Goal: Information Seeking & Learning: Learn about a topic

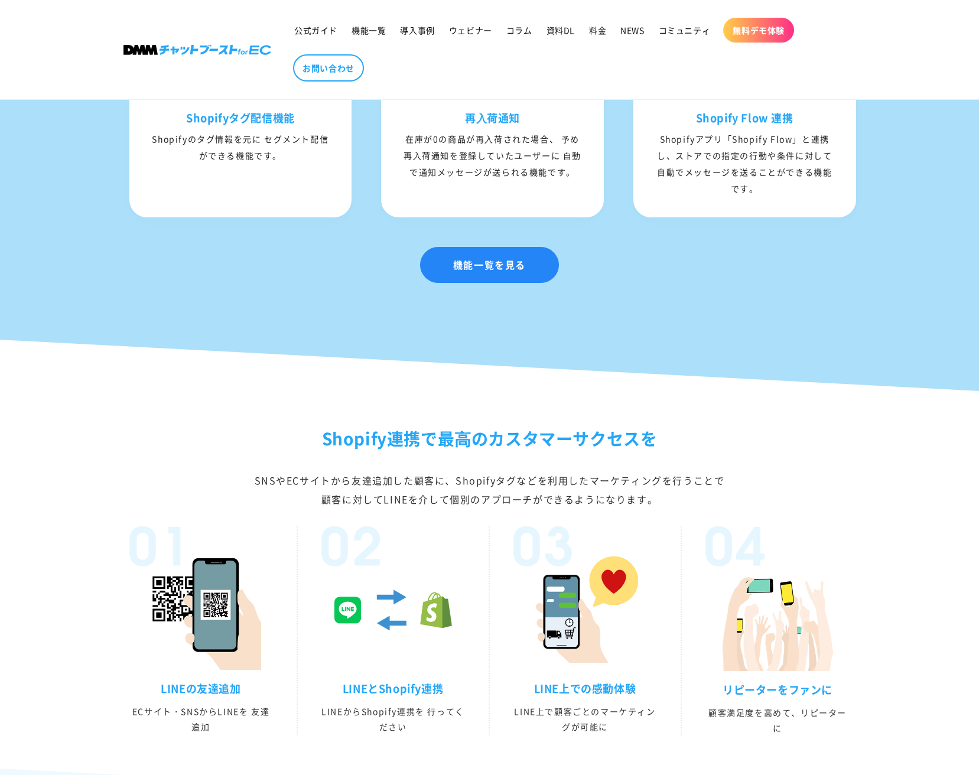
scroll to position [2113, 0]
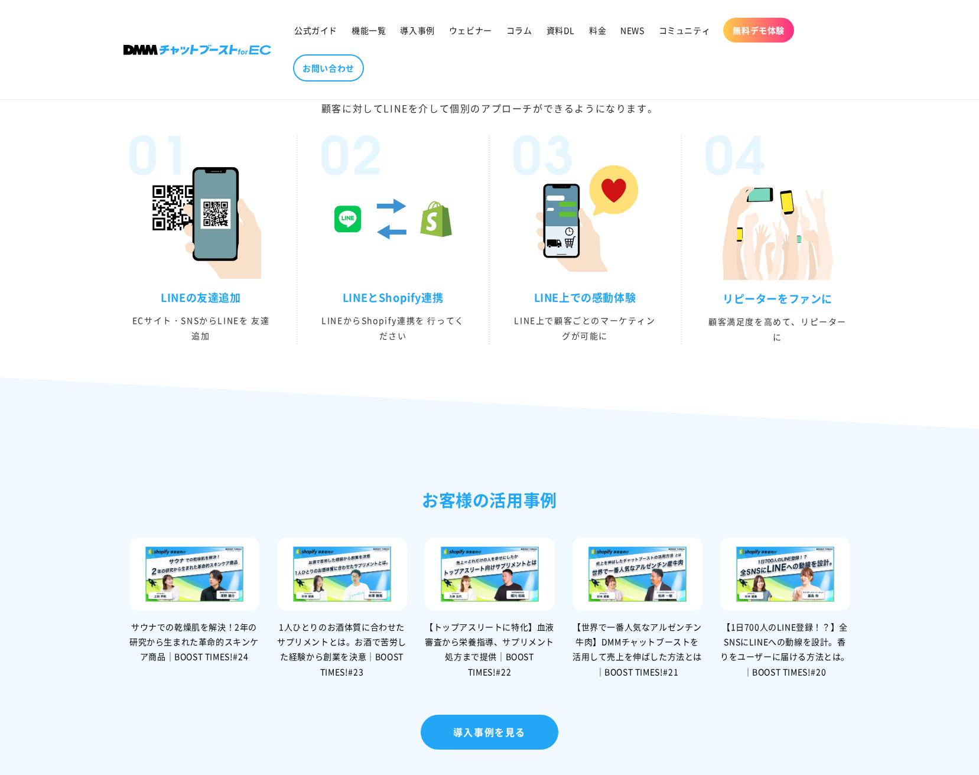
click at [381, 246] on img at bounding box center [393, 219] width 120 height 120
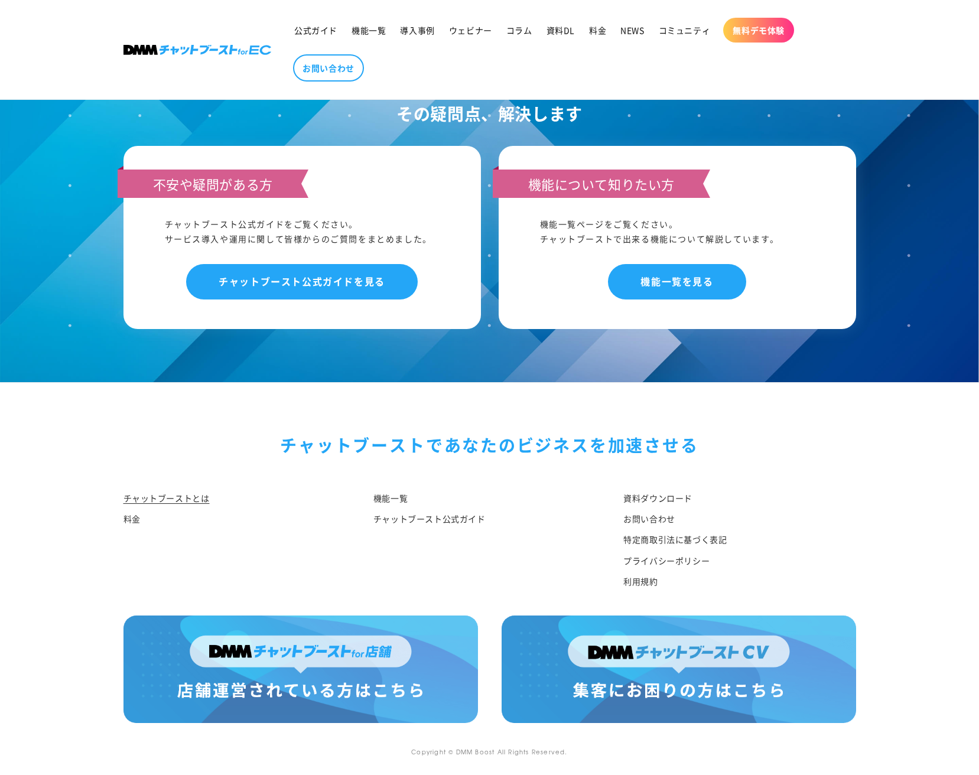
scroll to position [5909, 0]
click at [652, 287] on link "機能一覧を見る" at bounding box center [677, 281] width 138 height 35
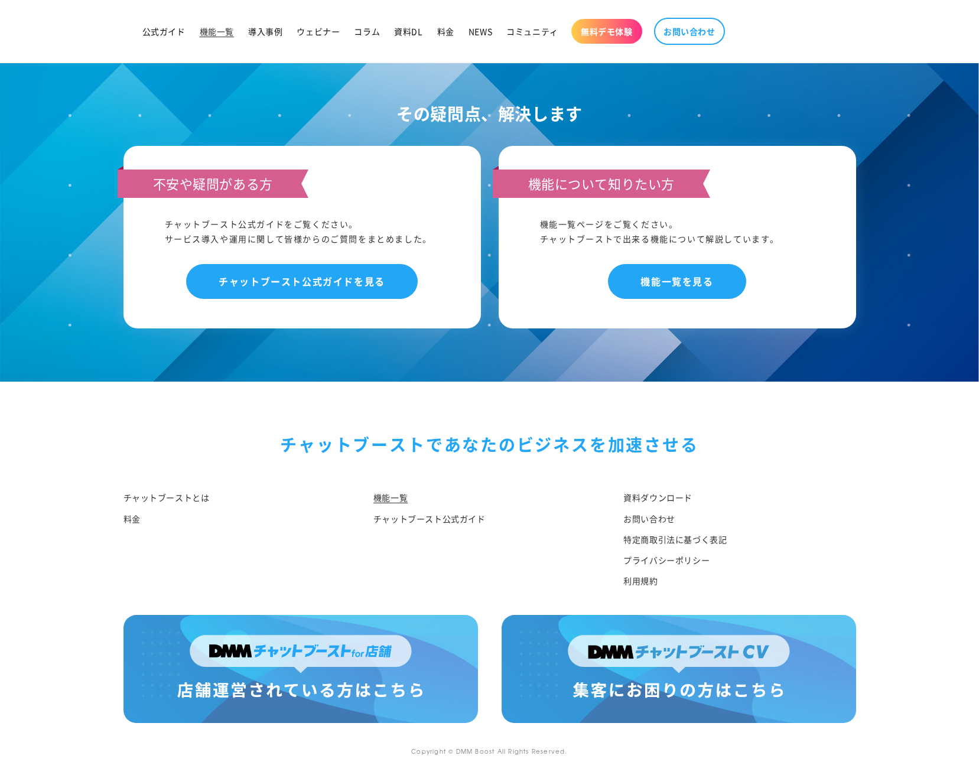
scroll to position [5474, 0]
click at [429, 518] on link "チャットブースト公式ガイド" at bounding box center [430, 519] width 112 height 21
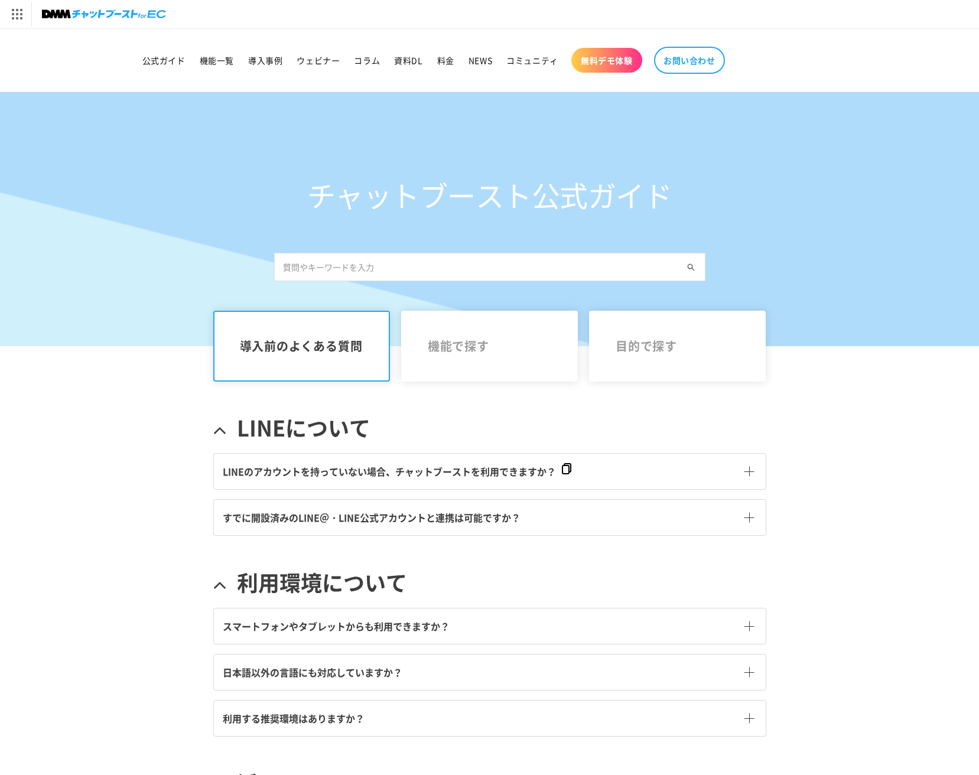
click at [342, 266] on input "text" at bounding box center [489, 267] width 431 height 28
type input "ショップカード"
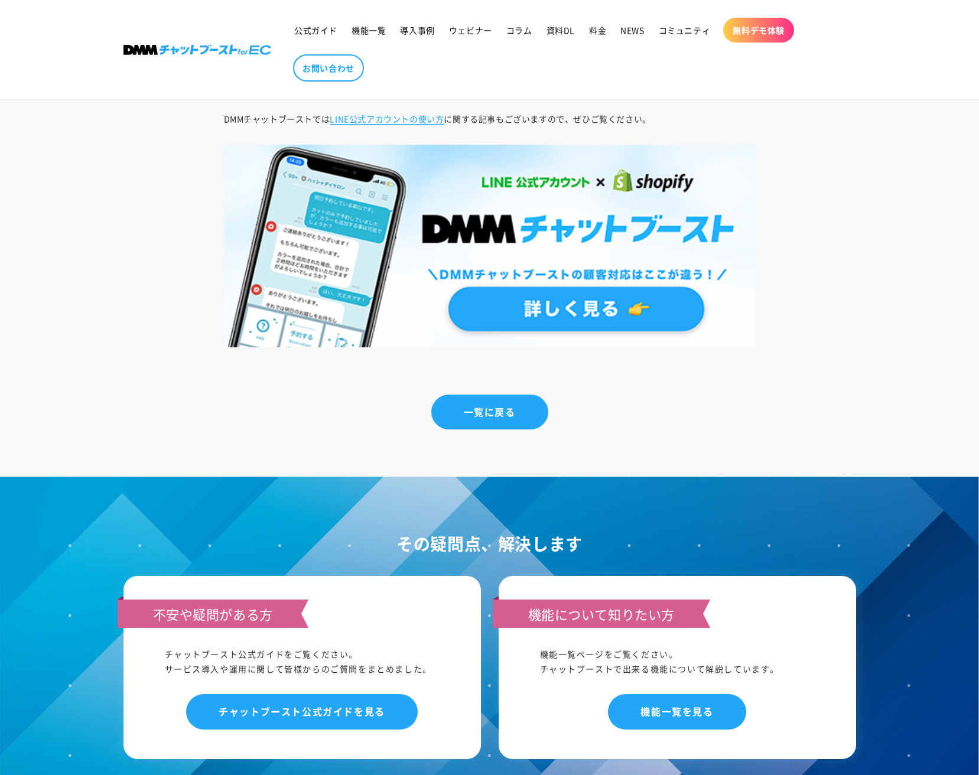
scroll to position [7885, 0]
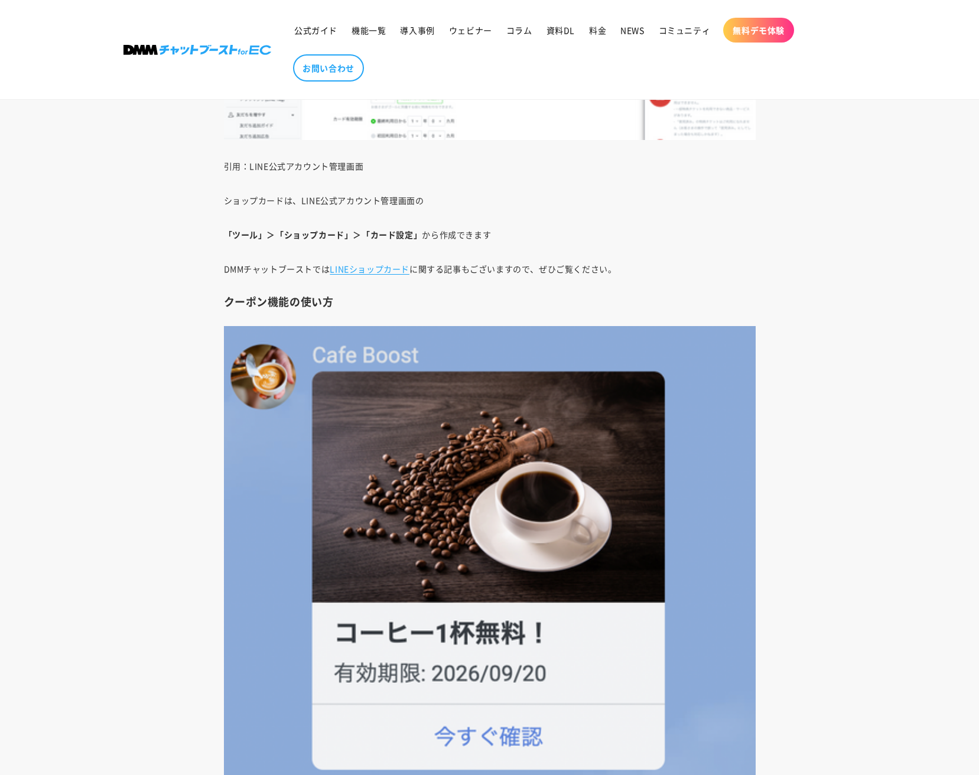
scroll to position [10464, 0]
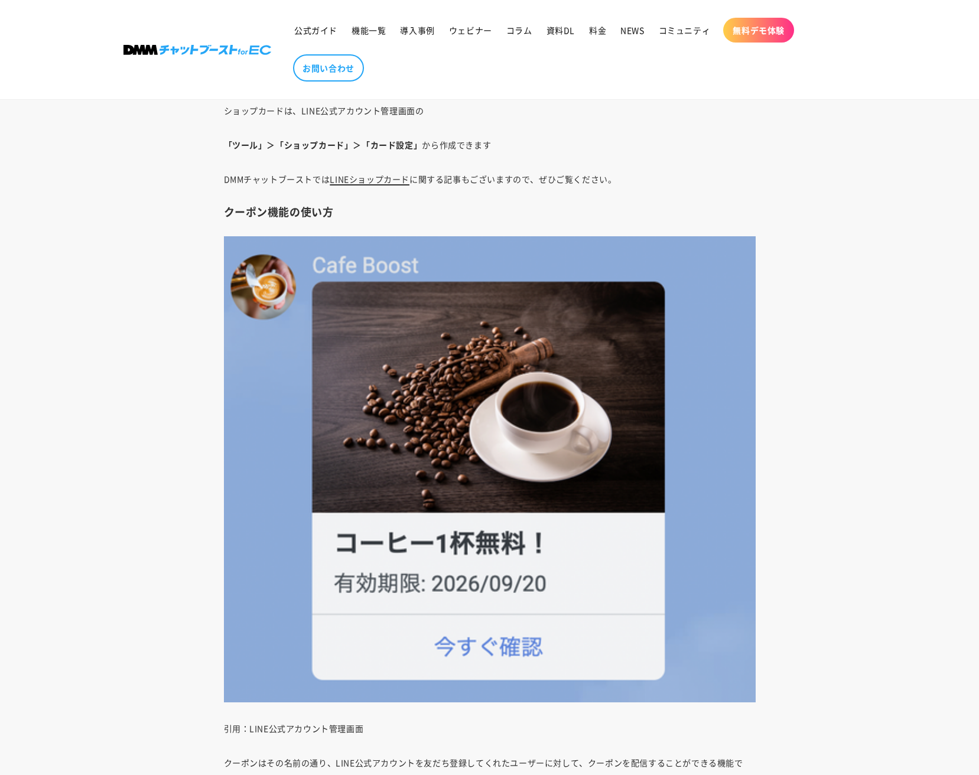
click at [403, 178] on link "LINEショップカード" at bounding box center [370, 179] width 80 height 12
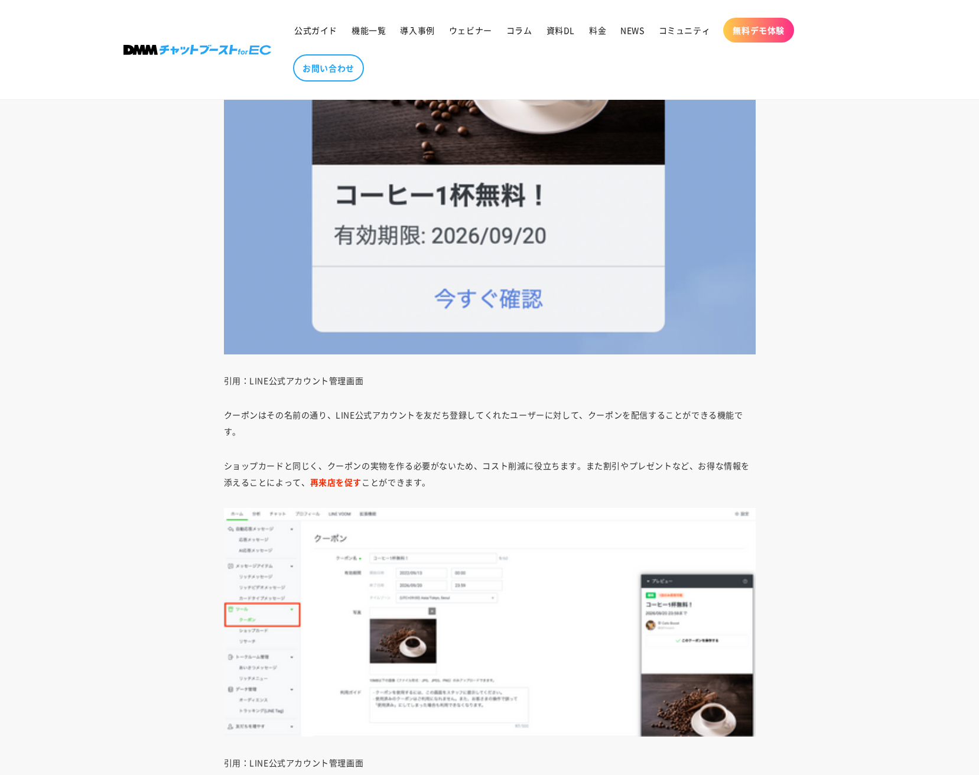
scroll to position [11204, 0]
